Goal: Task Accomplishment & Management: Manage account settings

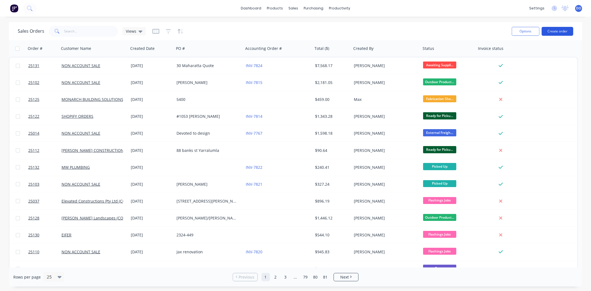
click at [557, 29] on button "Create order" at bounding box center [558, 31] width 32 height 9
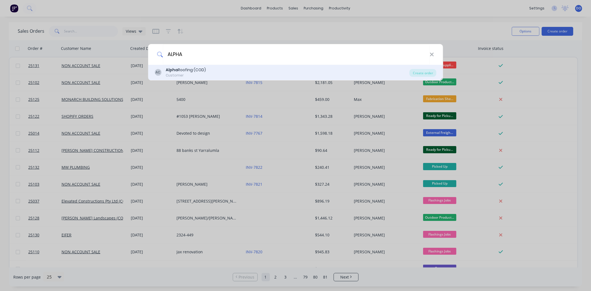
type input "ALPHA"
click at [228, 75] on div "AC Alpha Roofing (COD) Customer" at bounding box center [282, 72] width 255 height 11
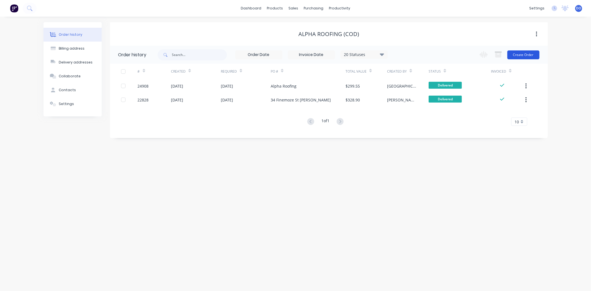
click at [524, 54] on button "Create Order" at bounding box center [524, 54] width 32 height 9
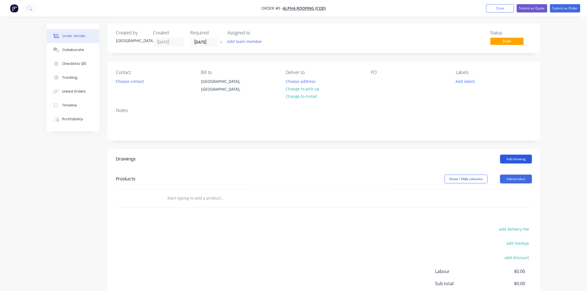
click at [525, 161] on button "Add drawing" at bounding box center [516, 159] width 32 height 9
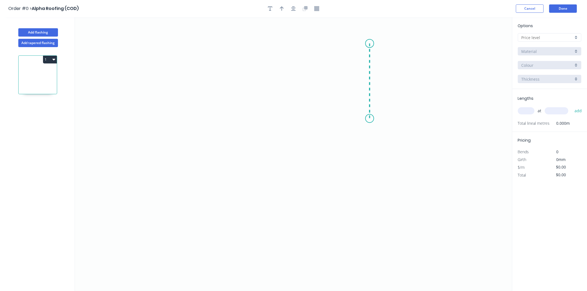
drag, startPoint x: 370, startPoint y: 44, endPoint x: 370, endPoint y: 119, distance: 75.1
click at [370, 119] on icon "0" at bounding box center [293, 154] width 437 height 274
click at [224, 112] on icon "0 ?" at bounding box center [293, 154] width 437 height 274
click at [221, 216] on icon "0 ? ?" at bounding box center [293, 154] width 437 height 274
click at [217, 156] on icon "0 ? ? ?" at bounding box center [293, 154] width 437 height 274
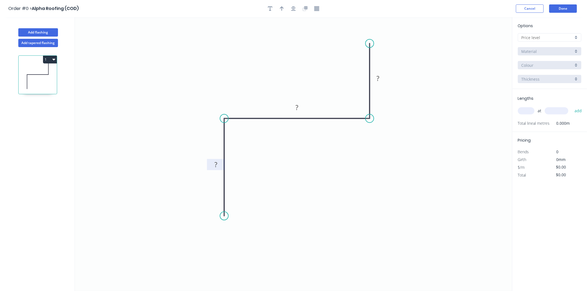
click at [220, 162] on rect at bounding box center [215, 165] width 11 height 8
click at [280, 7] on icon "button" at bounding box center [282, 8] width 4 height 5
click at [484, 42] on icon at bounding box center [484, 39] width 5 height 18
drag, startPoint x: 484, startPoint y: 42, endPoint x: 304, endPoint y: 81, distance: 184.1
click at [304, 81] on icon at bounding box center [312, 76] width 16 height 16
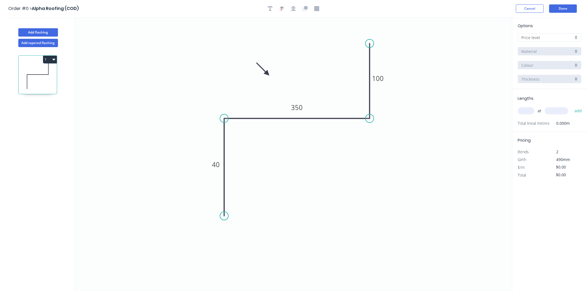
drag, startPoint x: 304, startPoint y: 81, endPoint x: 267, endPoint y: 74, distance: 37.9
click at [267, 74] on icon at bounding box center [263, 69] width 16 height 16
click at [527, 110] on input "text" at bounding box center [526, 110] width 17 height 7
type input "1"
type input "4600"
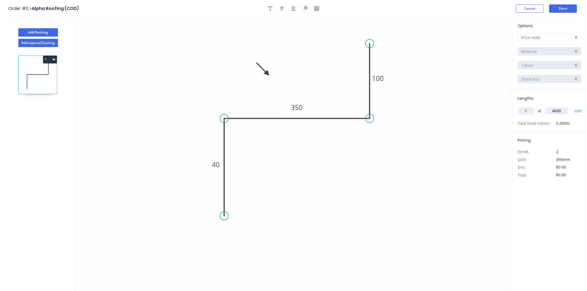
click at [571, 106] on button "add" at bounding box center [577, 110] width 13 height 9
click at [562, 37] on input "text" at bounding box center [547, 38] width 52 height 6
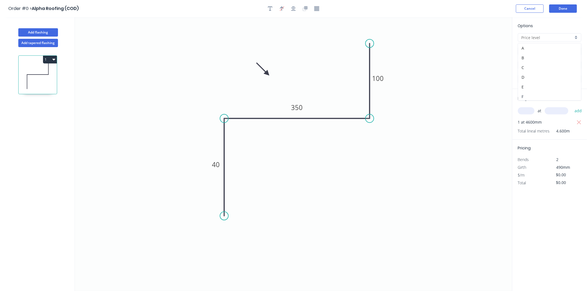
click at [543, 97] on div "F" at bounding box center [549, 97] width 63 height 10
type input "F"
type input "$15.77"
type input "$72.54"
click at [548, 58] on div "Options F F Colorbond Colorbond Colorbond Matt Colorbond Metallic Basalt Basalt…" at bounding box center [549, 56] width 75 height 66
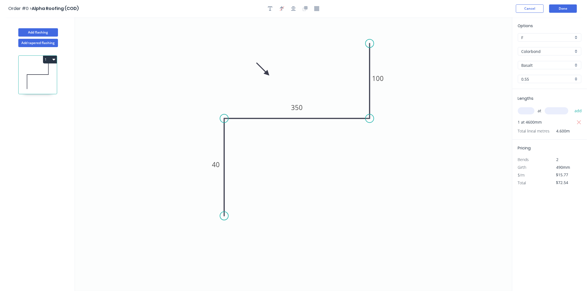
click at [549, 62] on input "Basalt" at bounding box center [547, 65] width 52 height 6
click at [541, 105] on div "Night Sky" at bounding box center [549, 106] width 63 height 10
type input "Night Sky"
click at [42, 33] on button "Add flashing" at bounding box center [38, 32] width 40 height 8
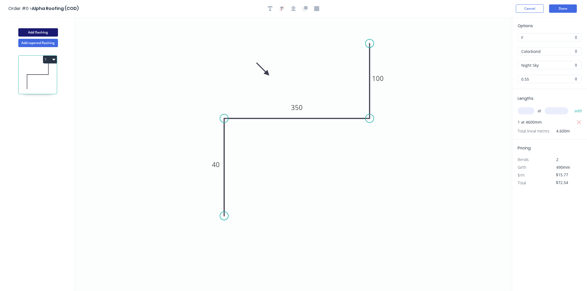
type input "$0.00"
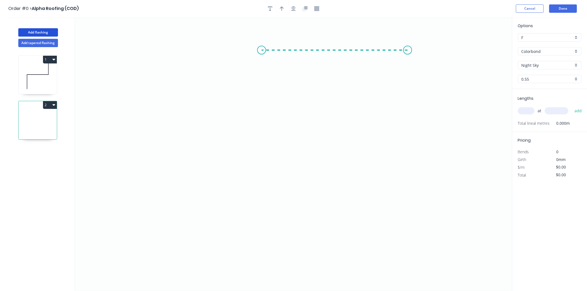
drag, startPoint x: 408, startPoint y: 50, endPoint x: 261, endPoint y: 53, distance: 146.1
click at [261, 53] on icon "0" at bounding box center [293, 154] width 437 height 274
click at [258, 174] on icon "0 ?" at bounding box center [293, 154] width 437 height 274
click at [283, 195] on icon "0 ? ?" at bounding box center [293, 154] width 437 height 274
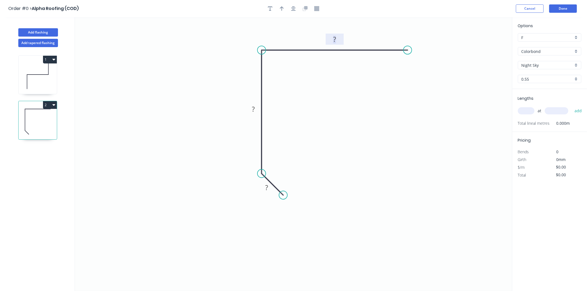
click at [335, 42] on tspan "?" at bounding box center [334, 39] width 3 height 9
click at [533, 107] on div "at add" at bounding box center [550, 110] width 65 height 9
type input "$8.31"
click at [528, 108] on input "text" at bounding box center [526, 110] width 17 height 7
type input "2"
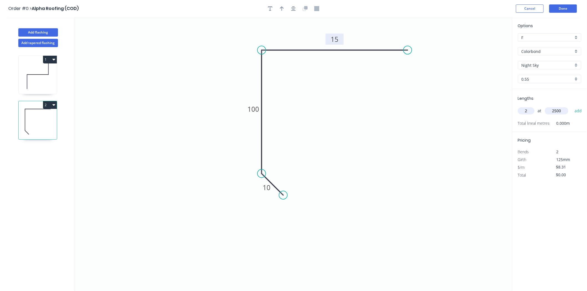
type input "2500"
click at [571, 106] on button "add" at bounding box center [577, 110] width 13 height 9
type input "$41.55"
type input "1"
type input "1500"
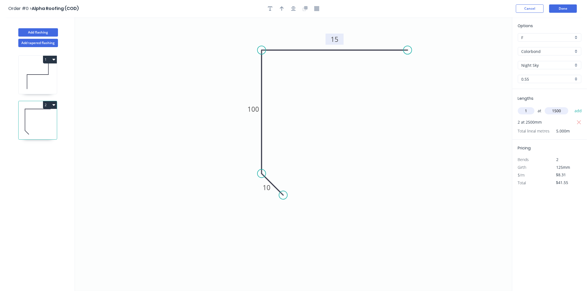
click at [571, 106] on button "add" at bounding box center [577, 110] width 13 height 9
type input "$54.02"
click at [282, 8] on icon "button" at bounding box center [282, 8] width 4 height 5
drag, startPoint x: 484, startPoint y: 44, endPoint x: 229, endPoint y: 70, distance: 256.4
click at [229, 70] on icon at bounding box center [225, 65] width 16 height 16
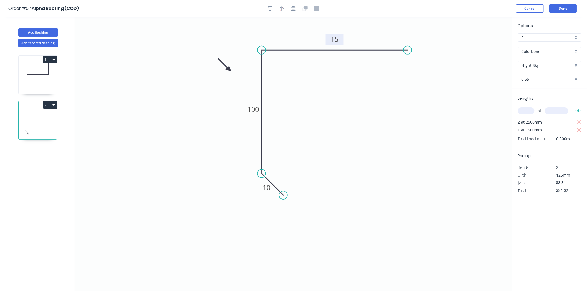
click at [41, 84] on icon at bounding box center [38, 75] width 38 height 35
type input "$15.77"
type input "$72.54"
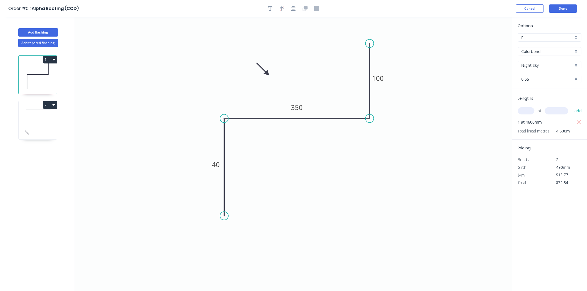
click at [31, 124] on icon at bounding box center [38, 121] width 38 height 35
type input "$8.31"
type input "$54.02"
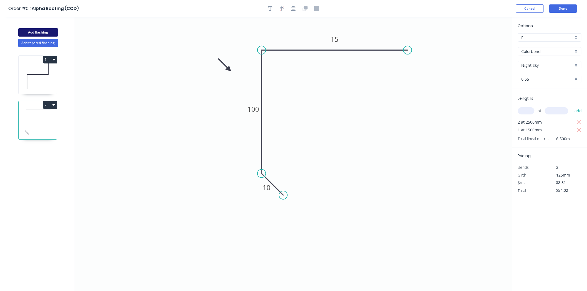
click at [26, 32] on button "Add flashing" at bounding box center [38, 32] width 40 height 8
type input "$0.00"
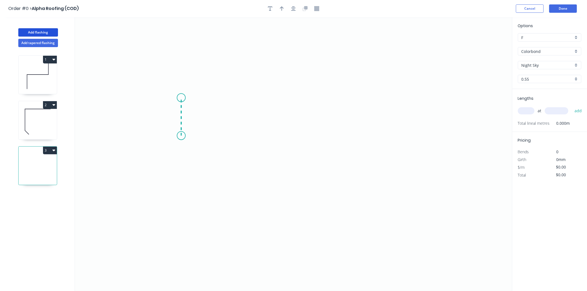
drag, startPoint x: 181, startPoint y: 136, endPoint x: 179, endPoint y: 98, distance: 38.0
click at [179, 98] on icon "0" at bounding box center [293, 154] width 437 height 274
click at [437, 105] on icon "0 ?" at bounding box center [293, 154] width 437 height 274
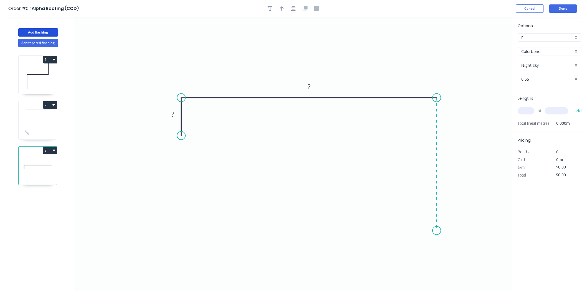
click at [430, 231] on icon "0 ? ?" at bounding box center [293, 154] width 437 height 274
click at [409, 206] on icon "0 ? ? ?" at bounding box center [293, 154] width 437 height 274
click at [167, 113] on rect at bounding box center [172, 115] width 11 height 8
click at [239, 138] on icon "0 40 660 110 10" at bounding box center [293, 154] width 437 height 274
type input "$27.46"
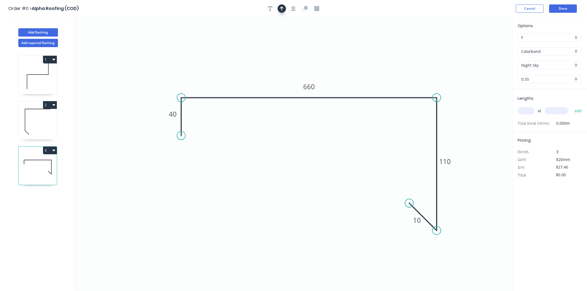
click at [279, 6] on button "button" at bounding box center [282, 8] width 8 height 8
click at [484, 46] on icon at bounding box center [484, 39] width 5 height 18
drag, startPoint x: 485, startPoint y: 44, endPoint x: 398, endPoint y: 74, distance: 92.9
click at [398, 74] on icon at bounding box center [402, 70] width 16 height 16
click at [525, 112] on input "text" at bounding box center [526, 110] width 17 height 7
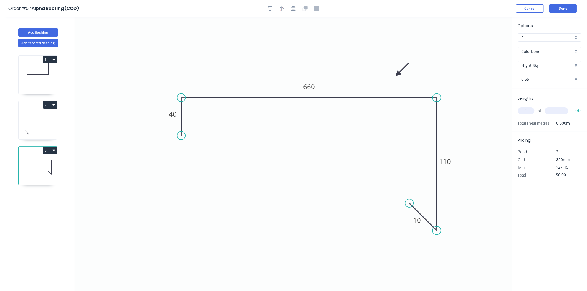
type input "1"
type input "1300"
click at [571, 106] on button "add" at bounding box center [577, 110] width 13 height 9
type input "$35.70"
click at [561, 6] on button "Done" at bounding box center [563, 8] width 28 height 8
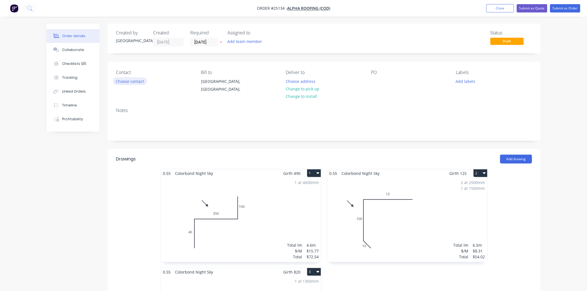
click at [123, 81] on button "Choose contact" at bounding box center [130, 80] width 34 height 7
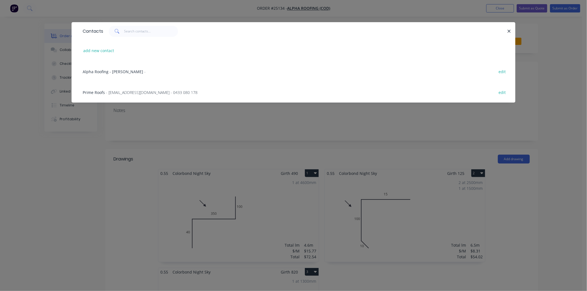
click at [123, 89] on div "Prime Roofs - [EMAIL_ADDRESS][DOMAIN_NAME] - 0433 080 178 edit" at bounding box center [293, 92] width 427 height 21
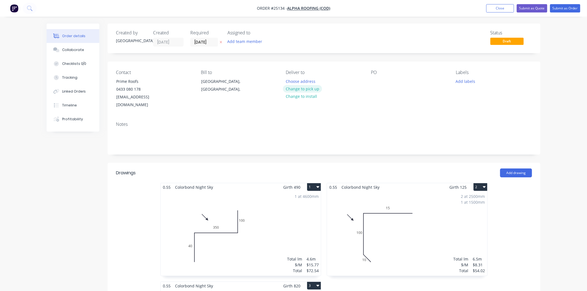
click at [304, 85] on button "Change to pick up" at bounding box center [302, 88] width 39 height 7
click at [304, 90] on button "Change to delivery" at bounding box center [303, 88] width 40 height 7
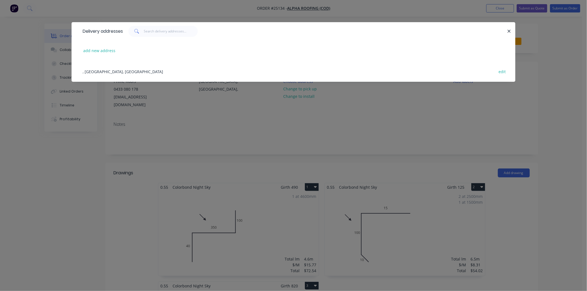
click at [90, 45] on div "add new address" at bounding box center [293, 50] width 427 height 21
click at [91, 50] on button "add new address" at bounding box center [99, 50] width 38 height 7
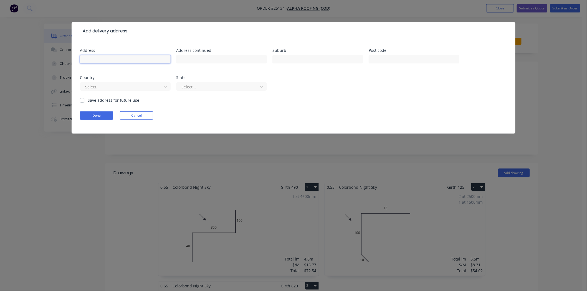
click at [101, 60] on input "text" at bounding box center [125, 59] width 91 height 8
click at [103, 56] on input "93" at bounding box center [125, 59] width 91 height 8
click at [90, 63] on input "93 hAWKE" at bounding box center [125, 59] width 91 height 8
click at [119, 58] on input "93 HAWKE" at bounding box center [125, 59] width 91 height 8
type input "93 HAWKE CRES"
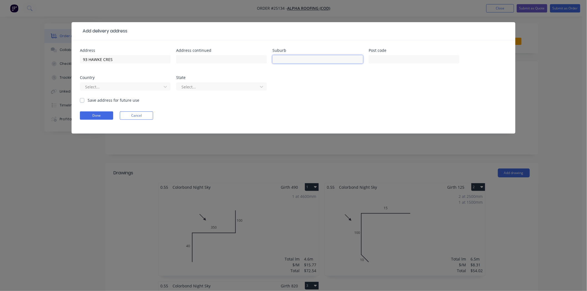
click at [309, 58] on input "text" at bounding box center [317, 59] width 91 height 8
click at [276, 58] on input "[PERSON_NAME]" at bounding box center [317, 59] width 91 height 8
type input "[PERSON_NAME]"
click at [103, 114] on button "Done" at bounding box center [96, 115] width 33 height 8
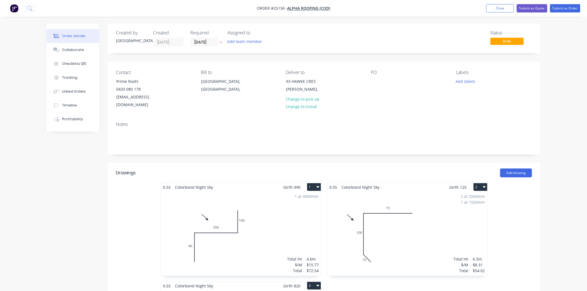
click at [378, 85] on div "PO" at bounding box center [409, 89] width 76 height 39
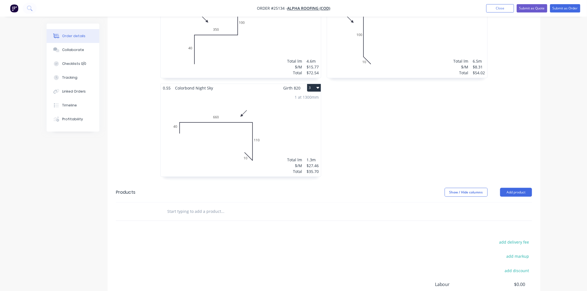
scroll to position [139, 0]
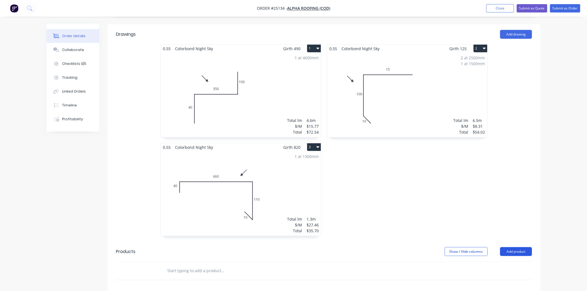
click at [512, 247] on button "Add product" at bounding box center [516, 251] width 32 height 9
click at [507, 262] on div "Product catalogue" at bounding box center [505, 266] width 43 height 8
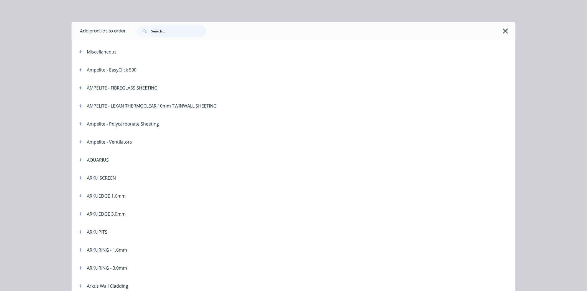
click at [192, 28] on input "text" at bounding box center [178, 31] width 55 height 11
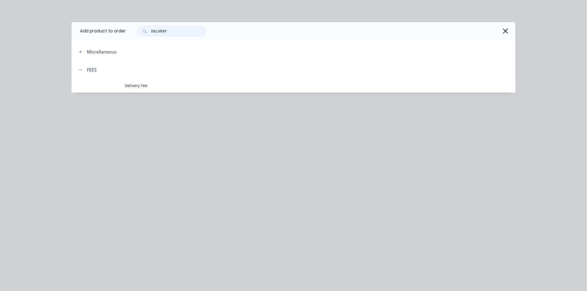
type input "DELIVERY"
click at [154, 87] on span "Delivery Fee" at bounding box center [281, 86] width 312 height 6
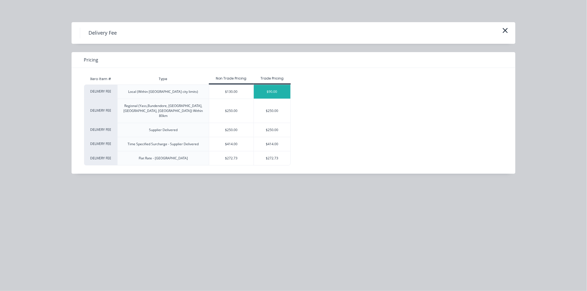
click at [278, 89] on div "$90.00" at bounding box center [272, 92] width 37 height 14
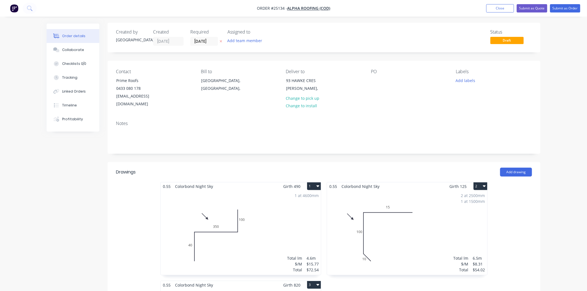
scroll to position [0, 0]
click at [375, 81] on div at bounding box center [375, 81] width 9 height 8
click at [376, 82] on div "[PERSON_NAME]" at bounding box center [391, 81] width 40 height 8
click at [378, 81] on div "[PERSON_NAME]" at bounding box center [391, 81] width 40 height 8
click at [377, 81] on div "[PERSON_NAME]" at bounding box center [391, 81] width 40 height 8
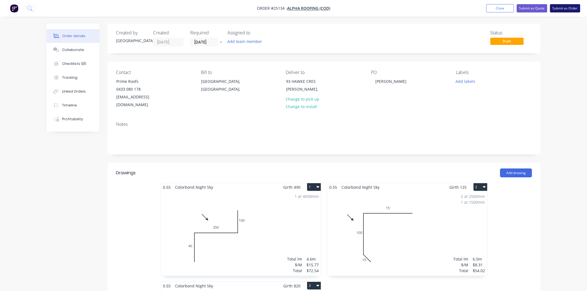
click at [566, 9] on button "Submit as Order" at bounding box center [565, 8] width 30 height 8
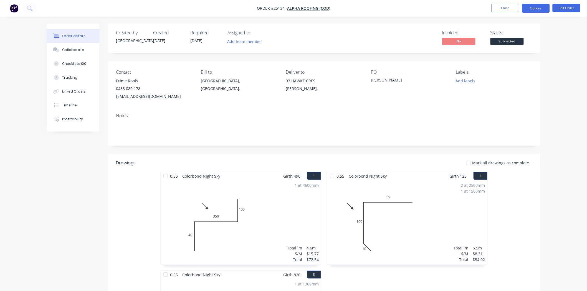
click at [539, 11] on button "Options" at bounding box center [536, 8] width 28 height 9
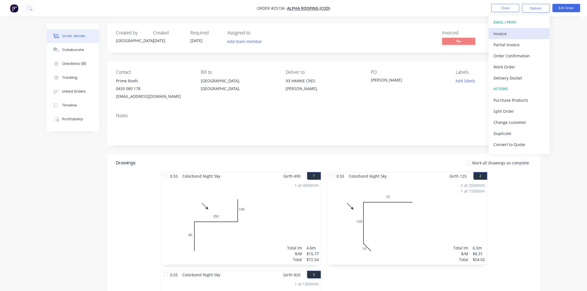
click at [503, 34] on div "Invoice" at bounding box center [519, 34] width 51 height 8
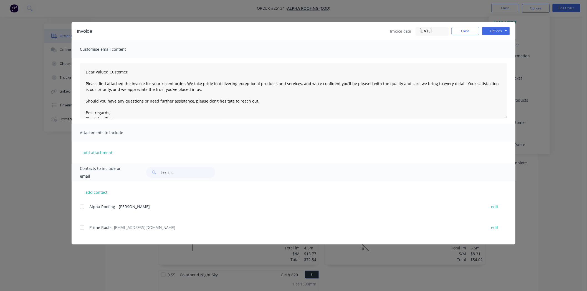
click at [80, 227] on div at bounding box center [82, 227] width 11 height 11
click at [500, 30] on button "Options" at bounding box center [496, 31] width 28 height 8
click at [507, 55] on button "Email" at bounding box center [499, 59] width 35 height 9
click at [469, 32] on button "Close" at bounding box center [465, 31] width 28 height 8
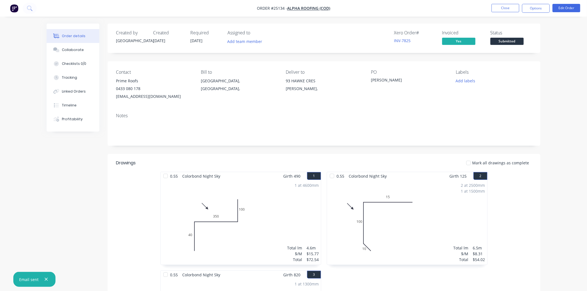
click at [503, 40] on span "Submitted" at bounding box center [506, 41] width 33 height 7
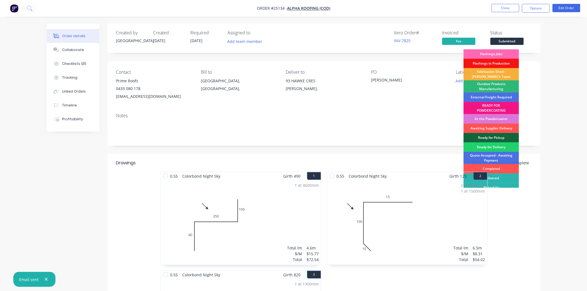
click at [503, 54] on div "Flashings Jobs" at bounding box center [490, 53] width 55 height 9
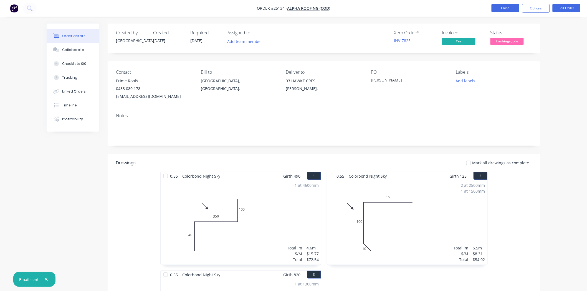
click at [512, 7] on button "Close" at bounding box center [505, 8] width 28 height 8
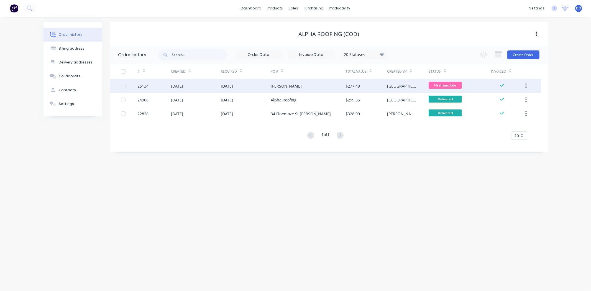
click at [359, 86] on div "$277.48" at bounding box center [353, 86] width 14 height 6
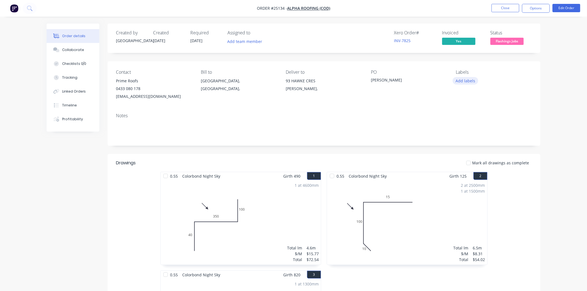
click at [469, 81] on button "Add labels" at bounding box center [465, 80] width 26 height 7
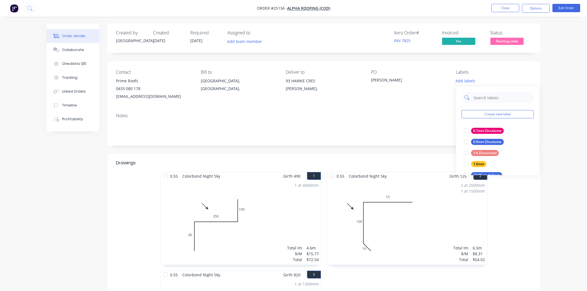
click at [480, 96] on input "text" at bounding box center [502, 97] width 58 height 11
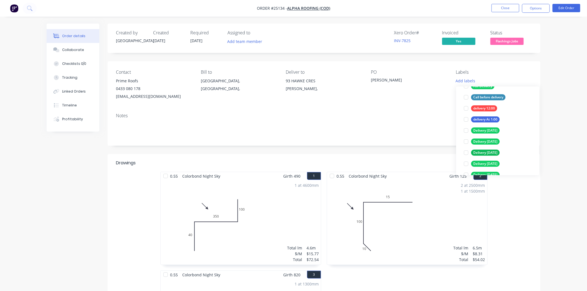
scroll to position [92, 0]
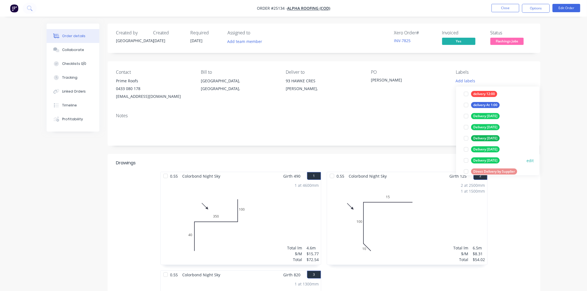
type input "DELIVERY"
click at [475, 161] on div "Delivery [DATE]" at bounding box center [485, 160] width 29 height 6
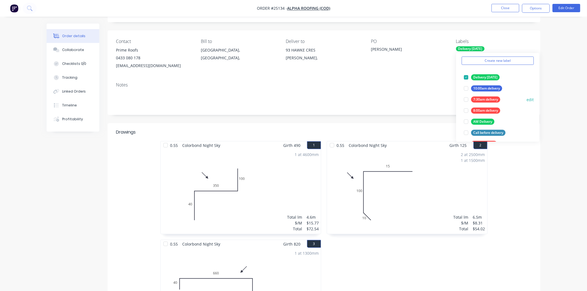
scroll to position [31, 0]
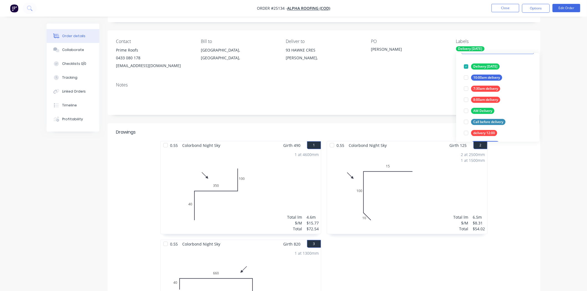
click at [367, 120] on div "Created by Dallas Created [DATE] Required [DATE] Assigned to Add team member Xe…" at bounding box center [324, 241] width 433 height 497
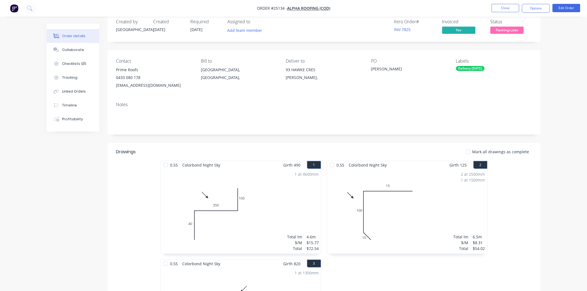
scroll to position [0, 0]
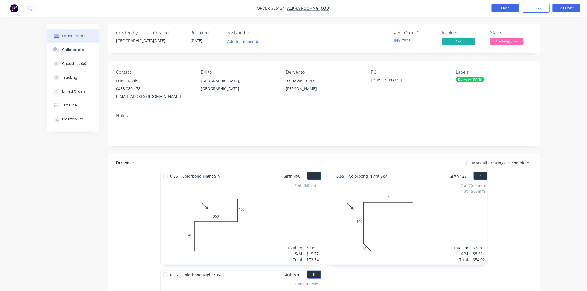
click at [497, 6] on button "Close" at bounding box center [505, 8] width 28 height 8
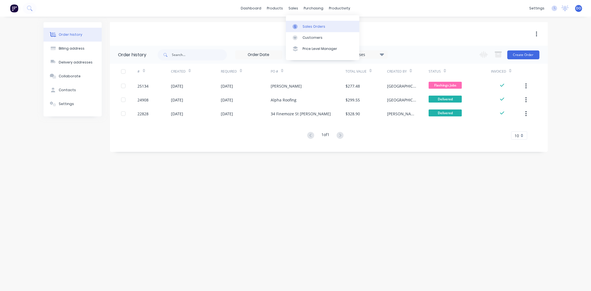
click at [307, 26] on div "Sales Orders" at bounding box center [314, 26] width 23 height 5
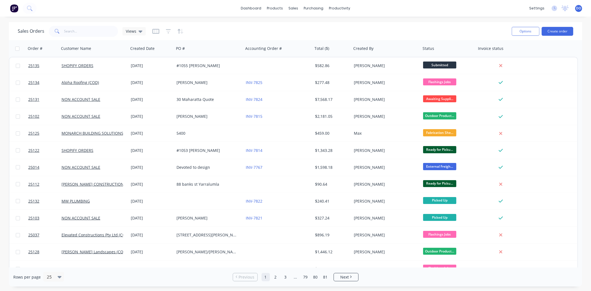
click at [445, 24] on div "Sales Orders Views Options Create order" at bounding box center [296, 31] width 574 height 18
drag, startPoint x: 64, startPoint y: 37, endPoint x: 54, endPoint y: 37, distance: 9.4
click at [62, 37] on div "Sales Orders Views" at bounding box center [263, 31] width 490 height 14
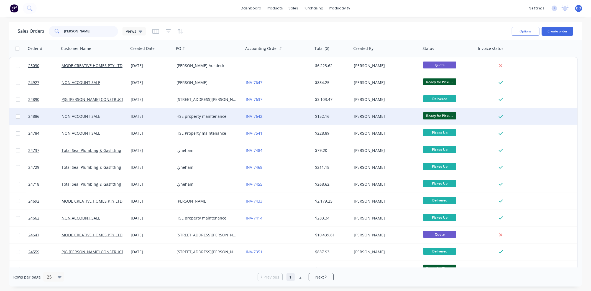
type input "[PERSON_NAME]"
click at [202, 116] on div "HSE property maintenance" at bounding box center [208, 117] width 62 height 6
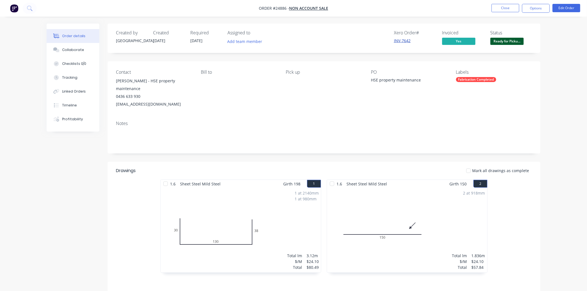
click at [405, 42] on link "INV-7642" at bounding box center [402, 40] width 17 height 5
click at [531, 4] on button "Options" at bounding box center [536, 8] width 28 height 9
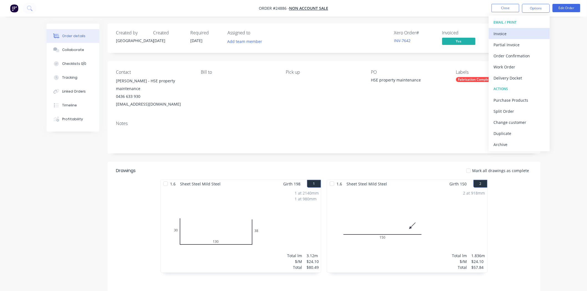
click at [506, 36] on div "Invoice" at bounding box center [519, 34] width 51 height 8
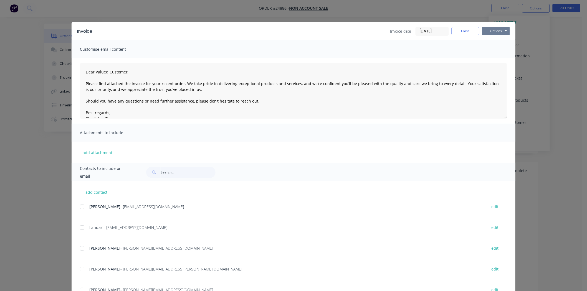
click at [495, 27] on button "Options" at bounding box center [496, 31] width 28 height 8
click at [489, 49] on button "Print" at bounding box center [499, 49] width 35 height 9
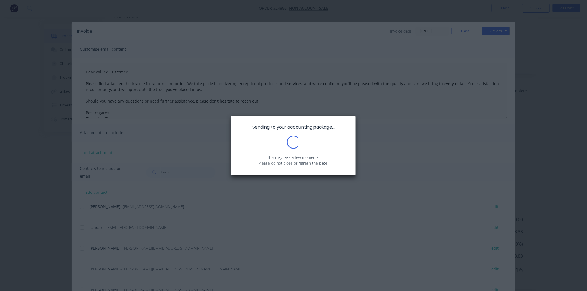
scroll to position [86, 0]
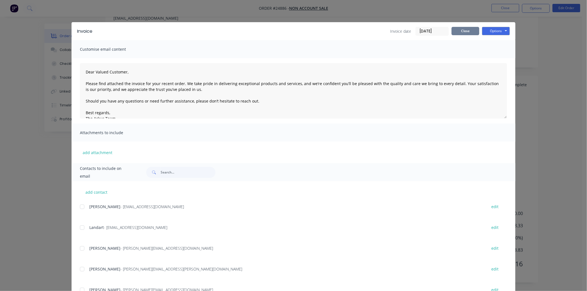
click at [457, 34] on button "Close" at bounding box center [465, 31] width 28 height 8
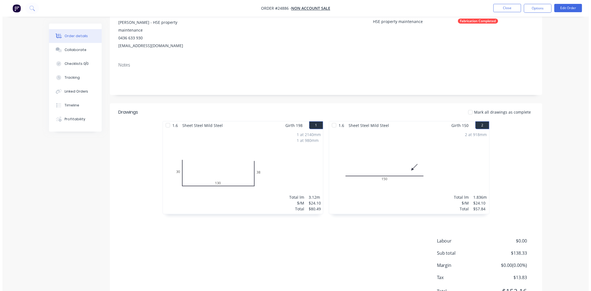
scroll to position [0, 0]
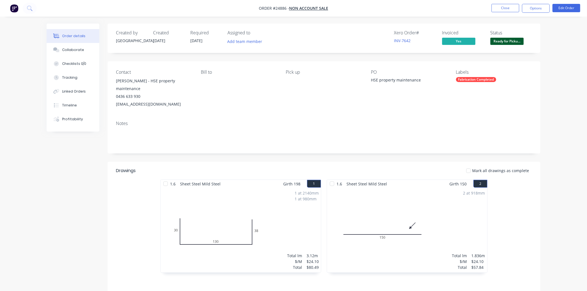
click at [524, 43] on div "Status Ready for Picku..." at bounding box center [511, 38] width 42 height 16
click at [517, 39] on body "Order #24886 - NON ACCOUNT SALE Close Options Edit Order Order details Collabor…" at bounding box center [293, 188] width 587 height 377
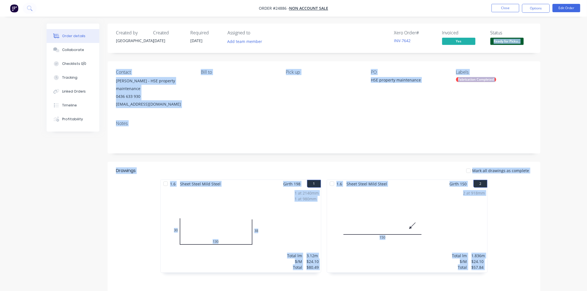
click at [517, 45] on button "Ready for Picku..." at bounding box center [506, 42] width 33 height 8
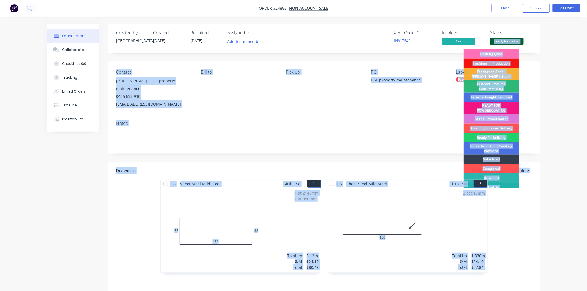
click at [492, 187] on div "Picked Up" at bounding box center [490, 187] width 55 height 9
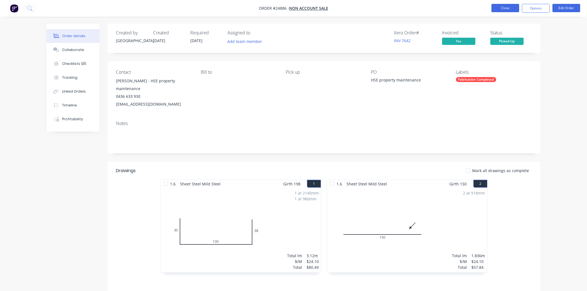
click at [503, 9] on button "Close" at bounding box center [505, 8] width 28 height 8
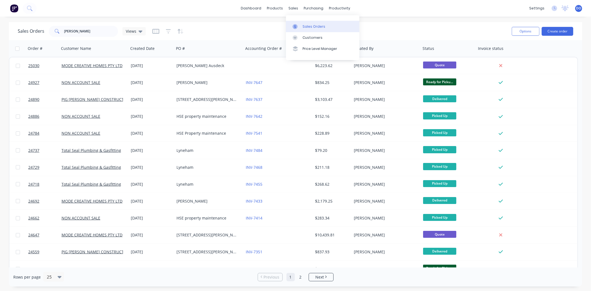
click at [304, 28] on div "Sales Orders" at bounding box center [314, 26] width 23 height 5
click at [415, 29] on div "Sales Orders LUKE Views" at bounding box center [263, 31] width 490 height 14
click at [297, 29] on link "Product Catalogue" at bounding box center [302, 26] width 73 height 11
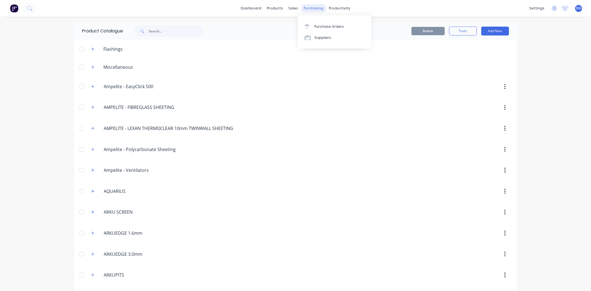
click at [312, 8] on div "purchasing" at bounding box center [313, 8] width 25 height 8
click at [293, 25] on icon at bounding box center [293, 26] width 5 height 5
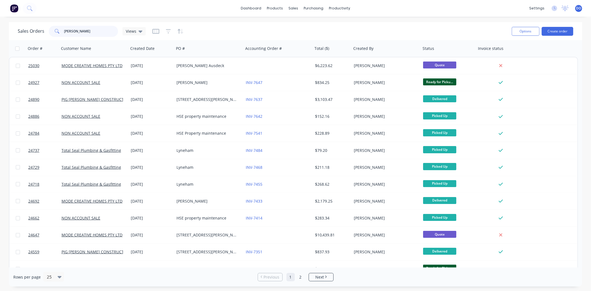
drag, startPoint x: 76, startPoint y: 32, endPoint x: 44, endPoint y: 36, distance: 32.7
click at [44, 36] on div "Sales Orders LUKE Views" at bounding box center [82, 31] width 128 height 11
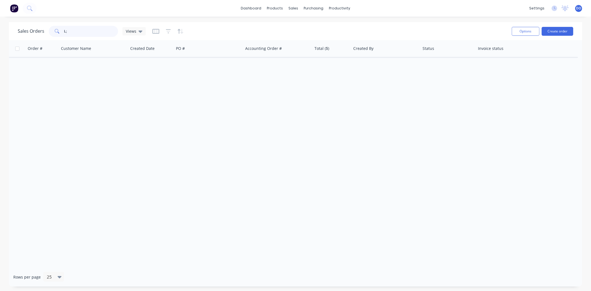
type input "L"
type input "J"
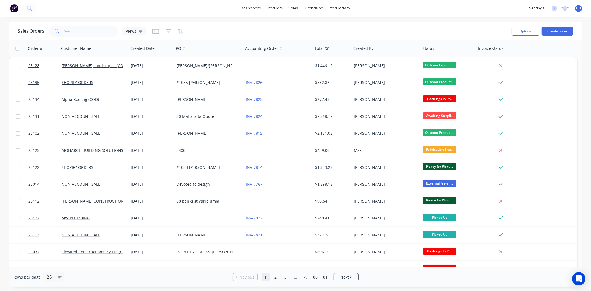
click at [372, 8] on div "dashboard products sales purchasing productivity dashboard products Product Cat…" at bounding box center [295, 8] width 591 height 17
click at [92, 39] on div "Sales Orders Views Options Create order" at bounding box center [296, 31] width 574 height 18
click at [93, 33] on input "text" at bounding box center [91, 31] width 54 height 11
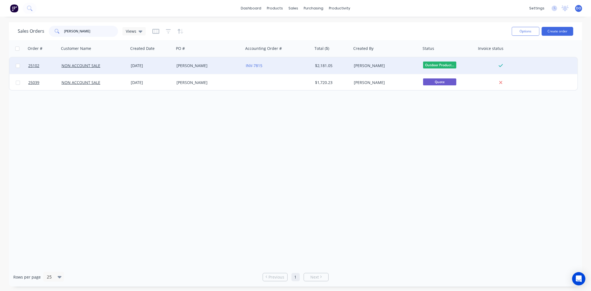
type input "GARETH"
click at [90, 58] on div "NON ACCOUNT SALE" at bounding box center [93, 65] width 69 height 17
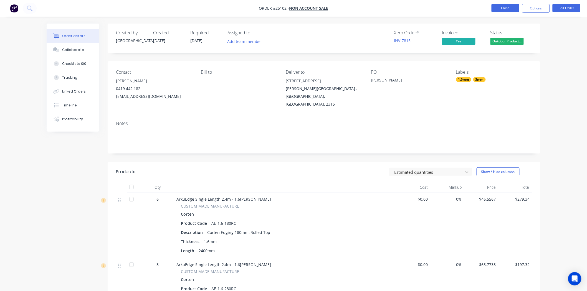
click at [506, 9] on button "Close" at bounding box center [505, 8] width 28 height 8
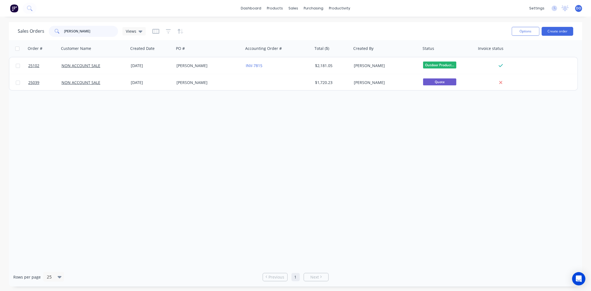
drag, startPoint x: 91, startPoint y: 33, endPoint x: 19, endPoint y: 22, distance: 72.9
click at [19, 22] on div "Sales Orders GARETH Views Options Create order" at bounding box center [296, 31] width 574 height 18
